Goal: Find specific page/section: Find specific page/section

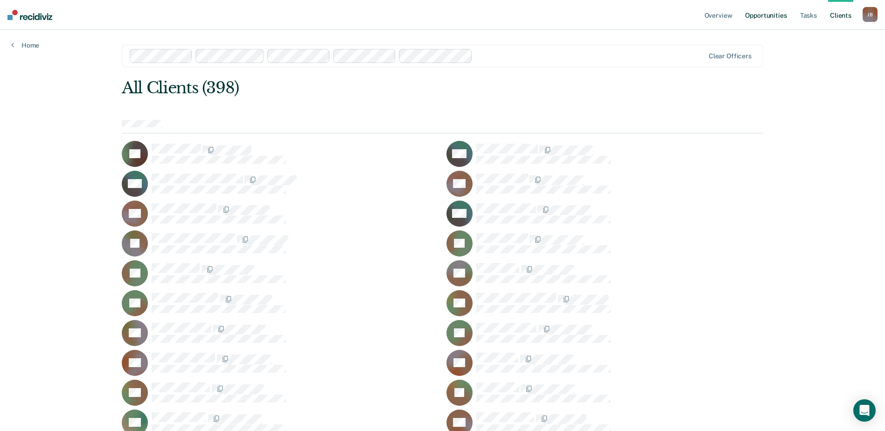
click at [768, 19] on link "Opportunities" at bounding box center [765, 15] width 45 height 30
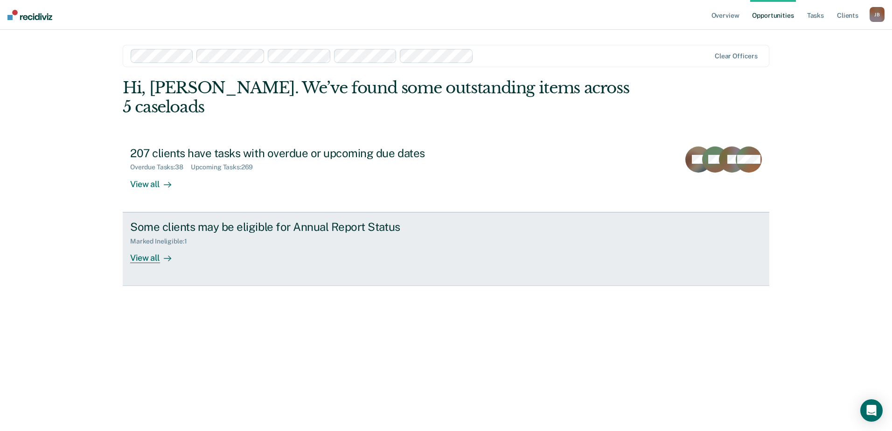
click at [146, 245] on div "View all" at bounding box center [156, 254] width 52 height 18
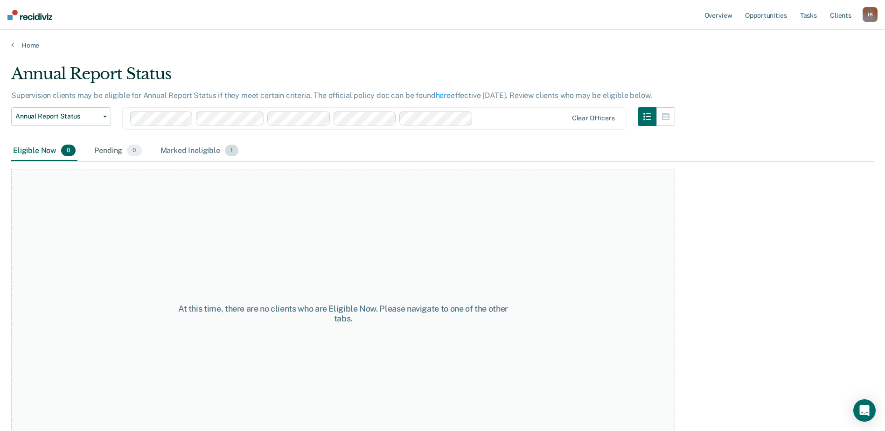
click at [191, 154] on div "Marked Ineligible 1" at bounding box center [200, 151] width 82 height 21
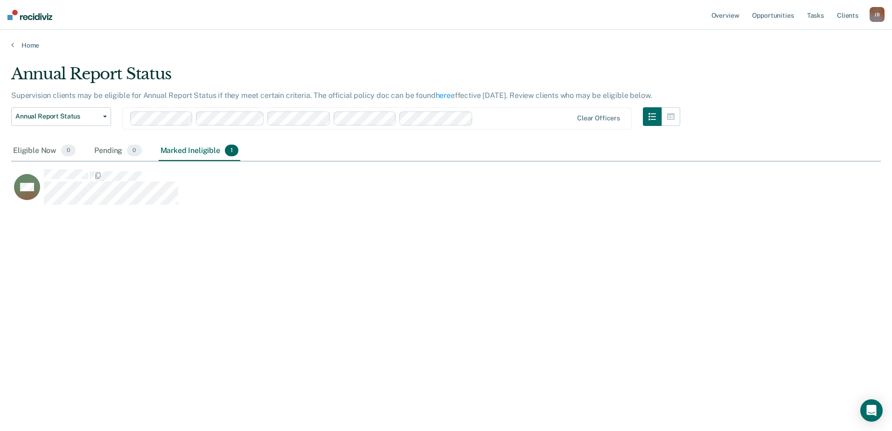
scroll to position [290, 863]
